Goal: Check status: Check status

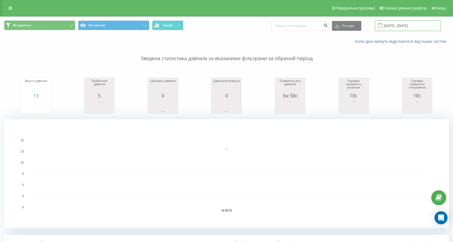
click at [418, 24] on input "[DATE] - [DATE]" at bounding box center [408, 25] width 66 height 11
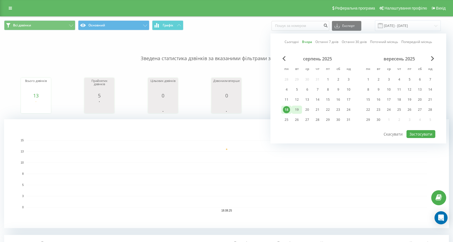
click at [300, 110] on div "19" at bounding box center [296, 109] width 7 height 7
click at [429, 135] on button "Застосувати" at bounding box center [420, 134] width 29 height 8
type input "19.08.2025 - 19.08.2025"
